Goal: Book appointment/travel/reservation

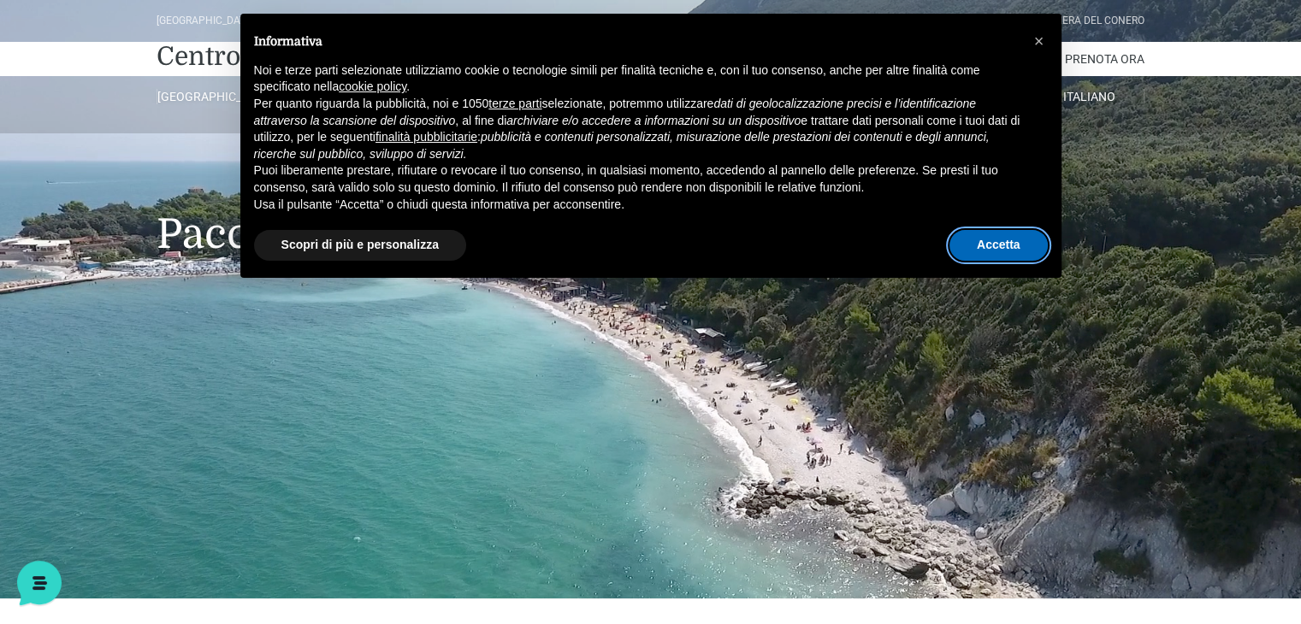
click at [998, 250] on button "Accetta" at bounding box center [998, 245] width 98 height 31
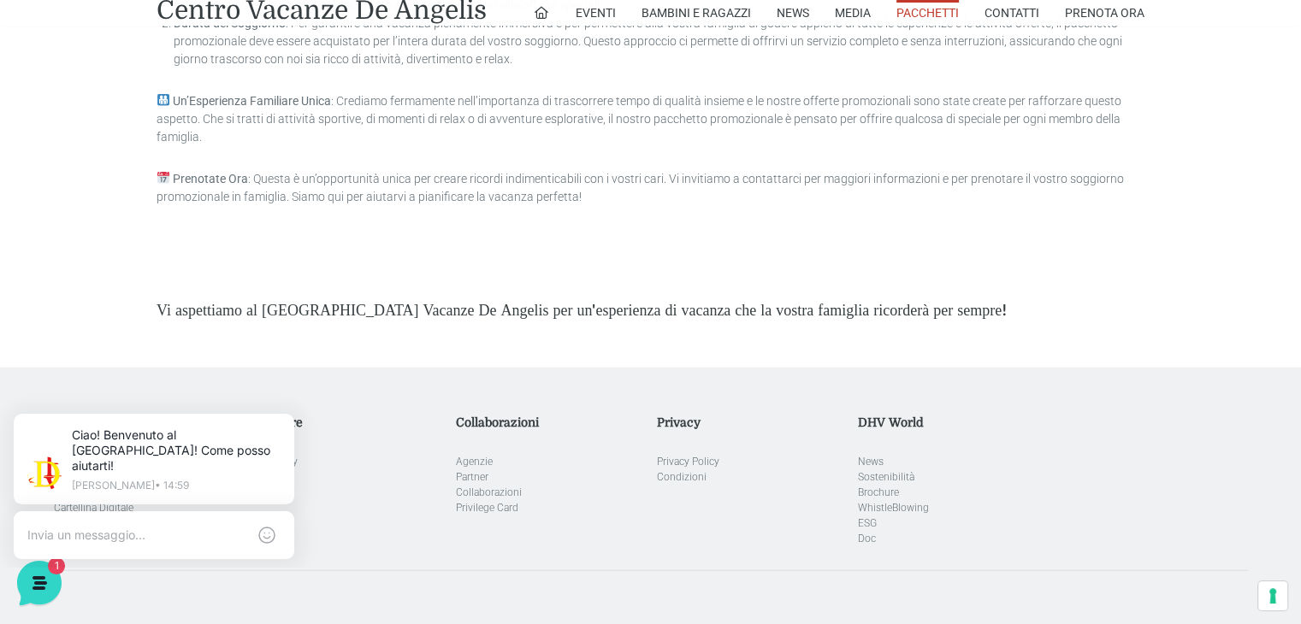
scroll to position [4618, 0]
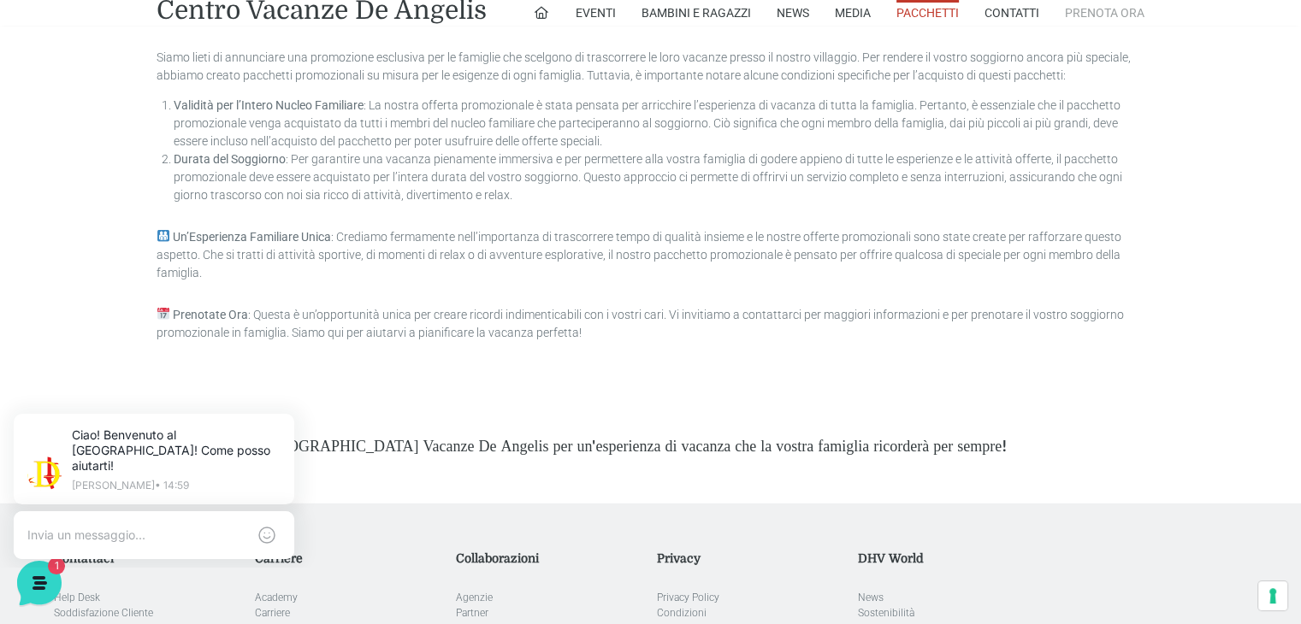
click at [1095, 17] on link "Prenota Ora" at bounding box center [1105, 13] width 80 height 26
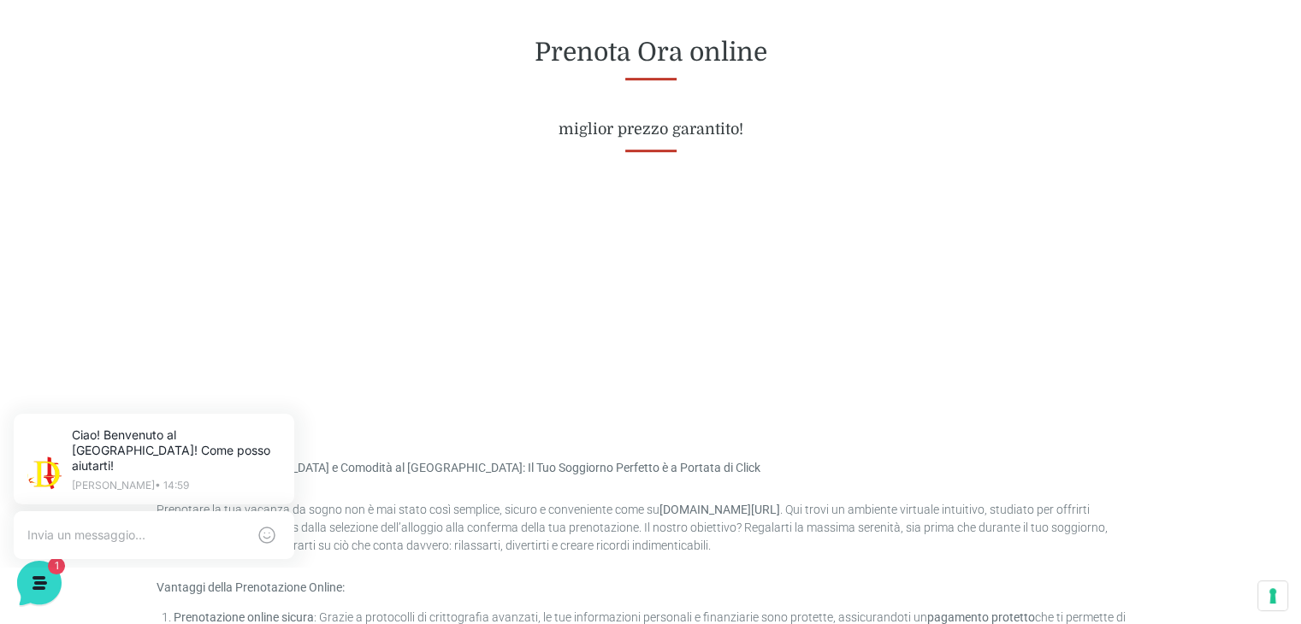
scroll to position [608, 0]
